Goal: Understand process/instructions: Learn about a topic

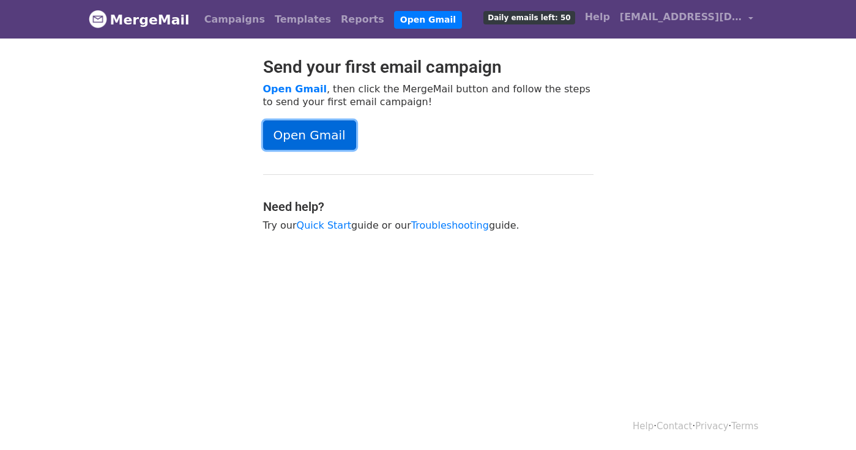
click at [321, 136] on link "Open Gmail" at bounding box center [309, 134] width 93 height 29
click at [335, 139] on link "Open Gmail" at bounding box center [309, 134] width 93 height 29
click at [451, 224] on link "Troubleshooting" at bounding box center [450, 226] width 78 height 12
click at [298, 140] on link "Open Gmail" at bounding box center [309, 134] width 93 height 29
